Goal: Learn about a topic: Learn about a topic

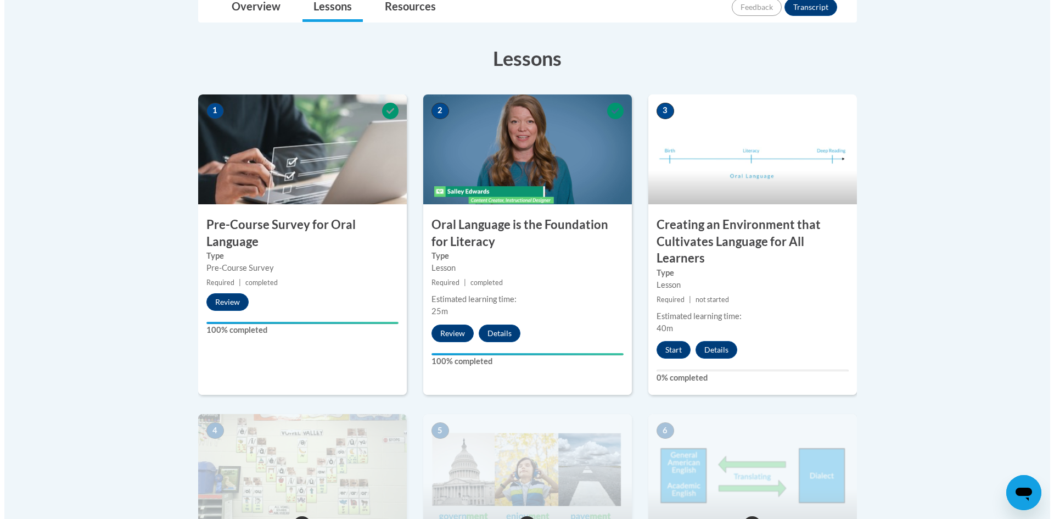
scroll to position [220, 0]
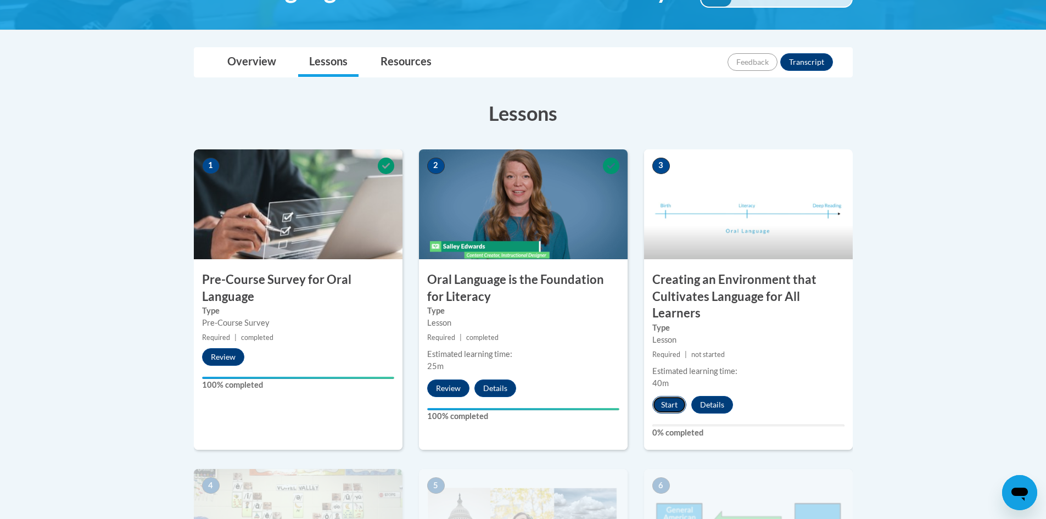
click at [664, 400] on button "Start" at bounding box center [669, 405] width 34 height 18
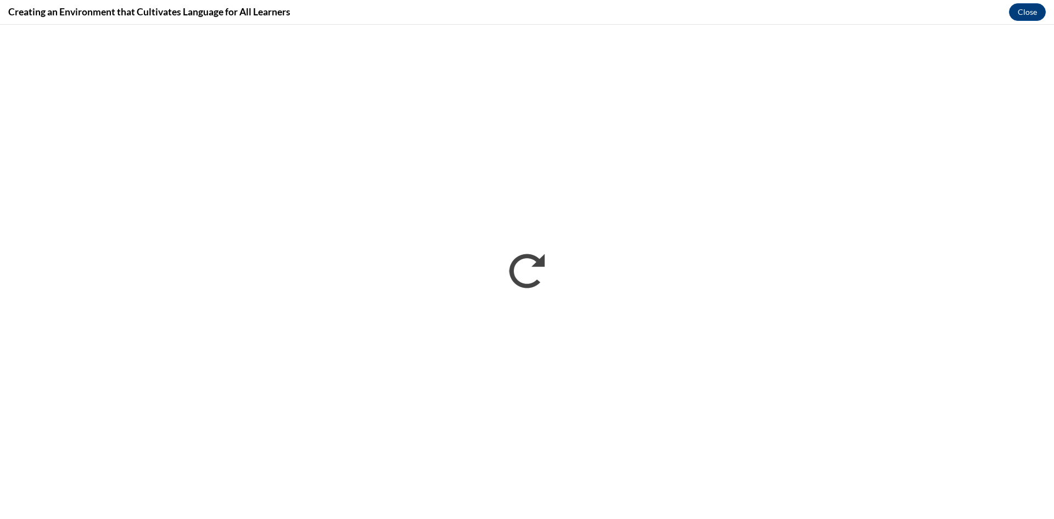
scroll to position [0, 0]
